Goal: Navigation & Orientation: Find specific page/section

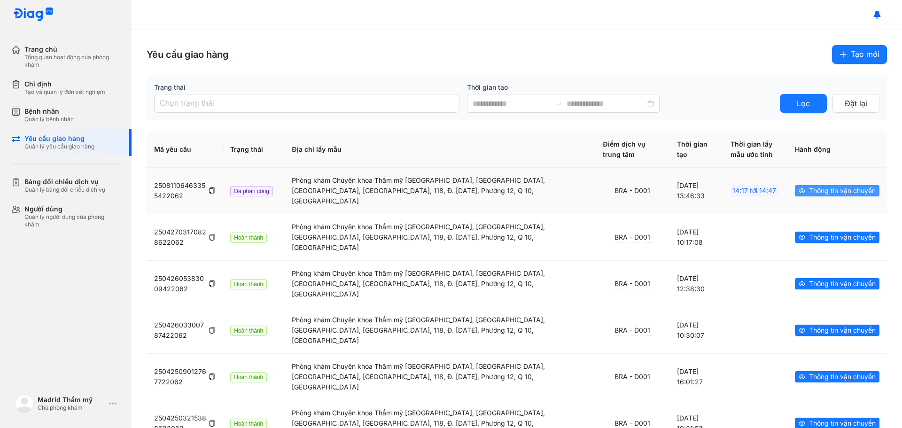
click at [837, 186] on span "Thông tin vận chuyển" at bounding box center [842, 191] width 67 height 10
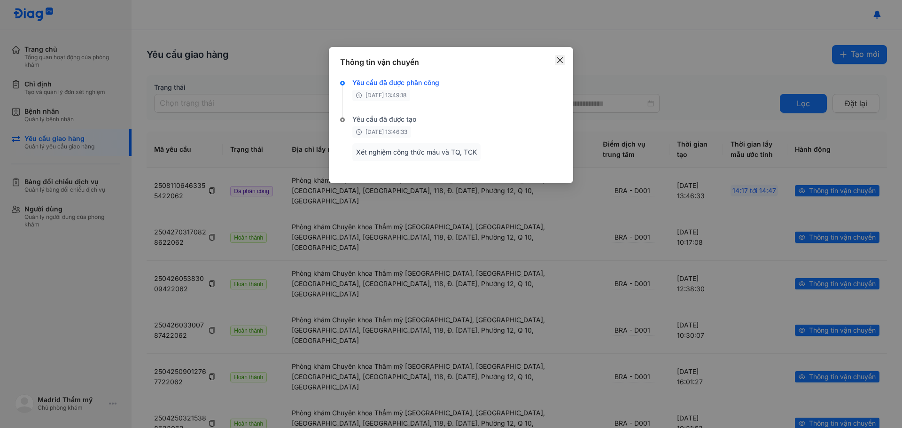
click at [557, 58] on icon "close" at bounding box center [560, 60] width 6 height 6
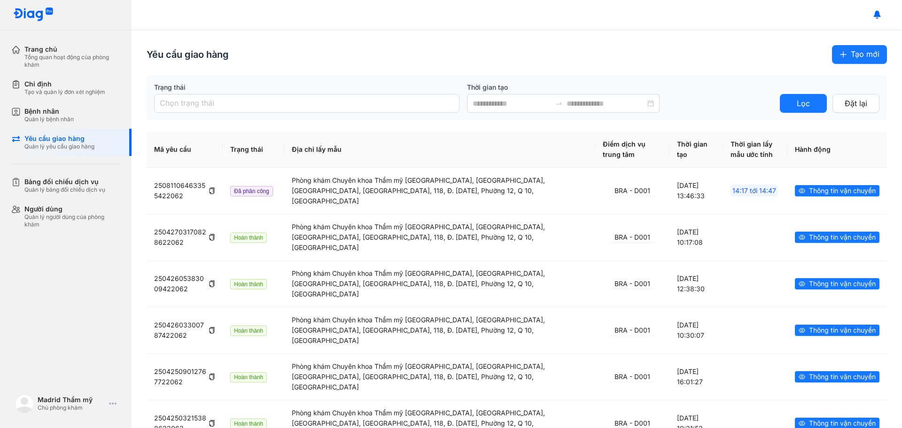
click at [76, 294] on div "Trang chủ Tổng quan hoạt động của phòng khám Chỉ định Tạo và quản lý đơn xét ng…" at bounding box center [66, 214] width 132 height 428
click at [827, 186] on span "Thông tin vận chuyển" at bounding box center [842, 191] width 67 height 10
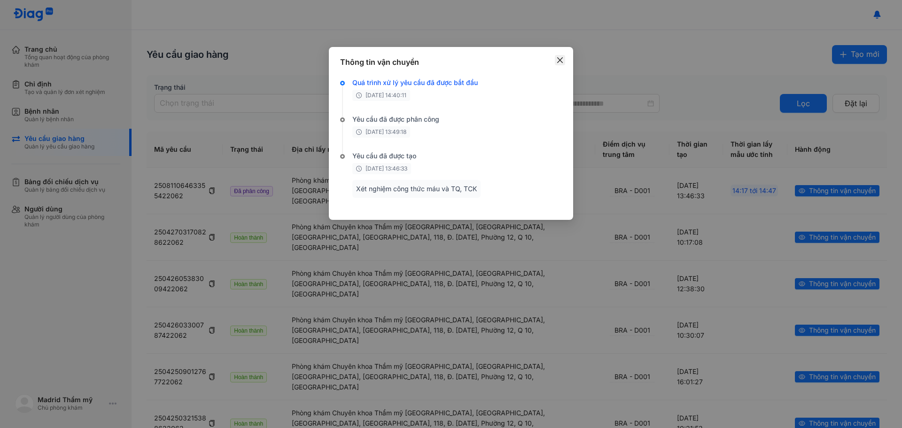
click at [561, 59] on icon "close" at bounding box center [560, 60] width 6 height 6
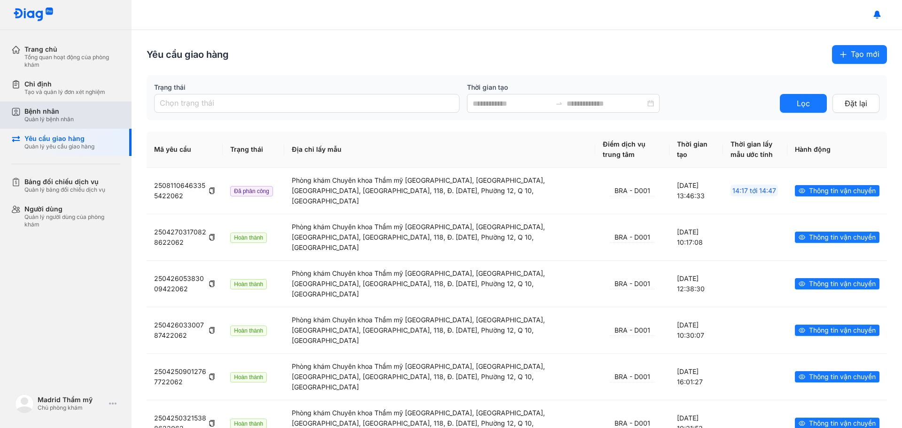
click at [55, 107] on div "Bệnh nhân" at bounding box center [48, 111] width 49 height 8
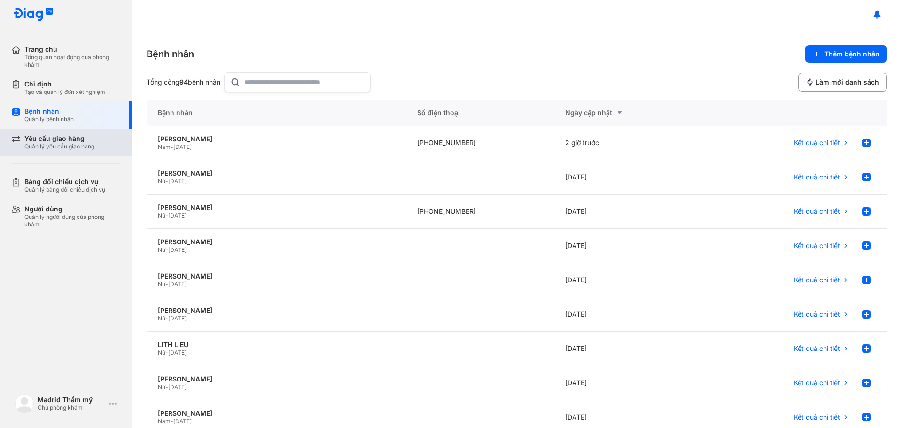
click at [66, 145] on div "Quản lý yêu cầu giao hàng" at bounding box center [59, 147] width 70 height 8
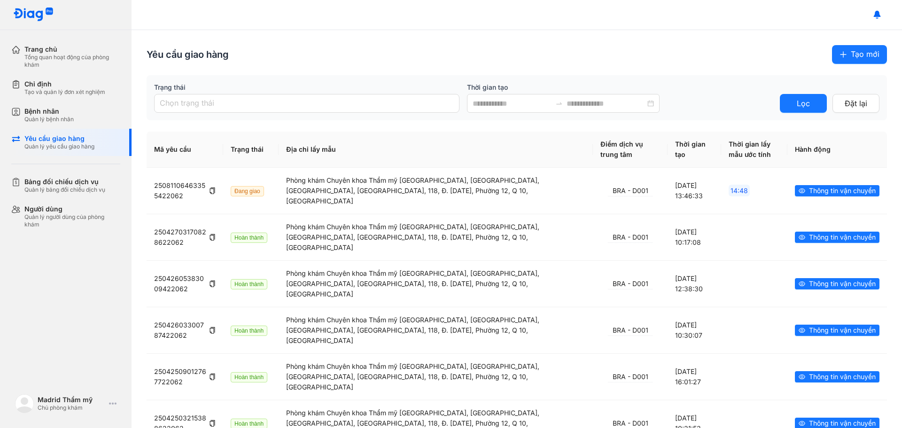
click at [879, 124] on div "Yêu cầu giao hàng Tạo mới Trạng thái Chọn trạng thái Thời gian tạo Lọc Đặt lại …" at bounding box center [517, 354] width 770 height 648
click at [57, 115] on div "Bệnh nhân" at bounding box center [48, 111] width 49 height 8
